Goal: Browse casually

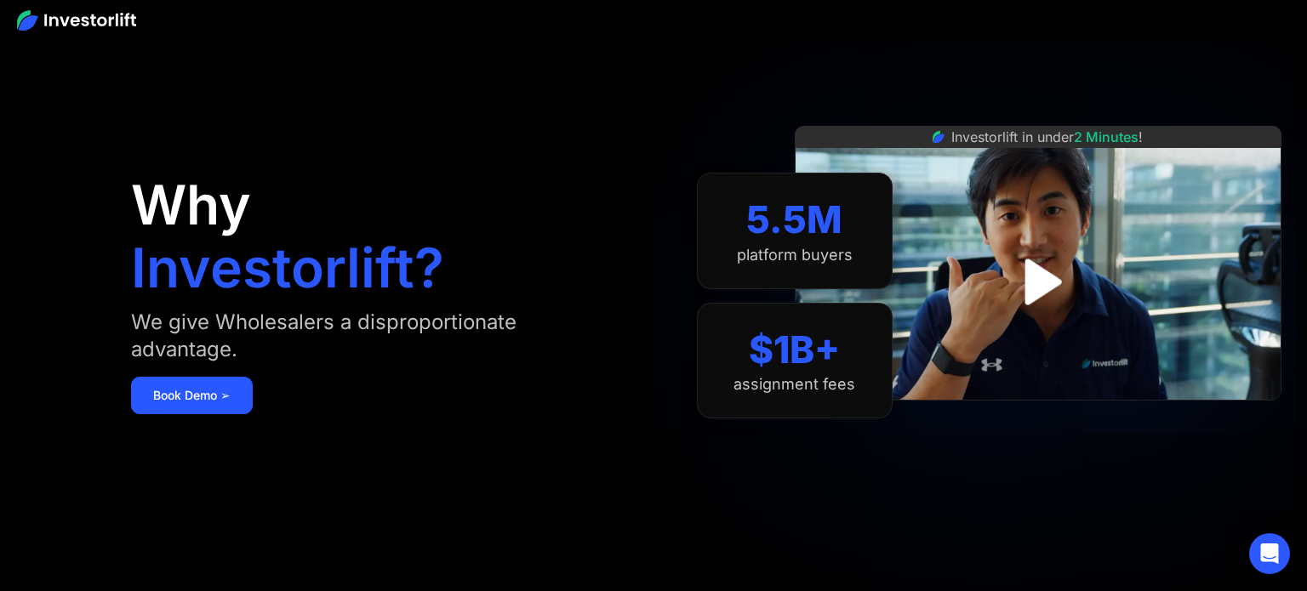
click at [98, 20] on img at bounding box center [76, 20] width 119 height 20
